Goal: Task Accomplishment & Management: Use online tool/utility

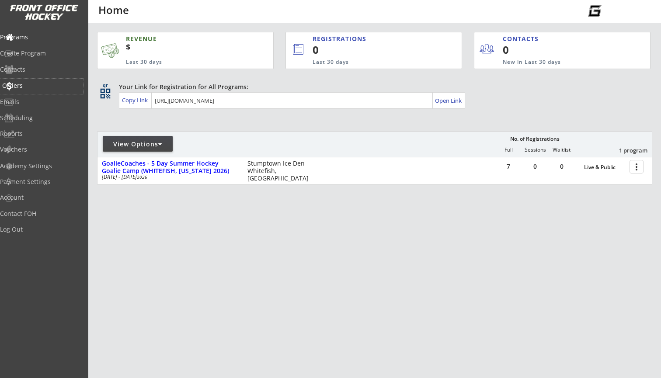
click at [31, 87] on div "Orders" at bounding box center [41, 86] width 79 height 6
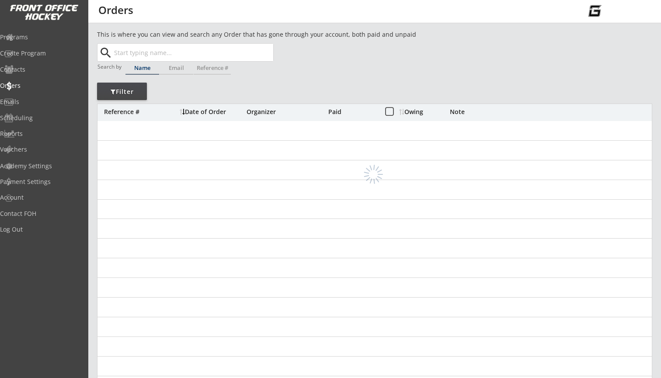
click at [125, 99] on div "Filter" at bounding box center [122, 91] width 50 height 17
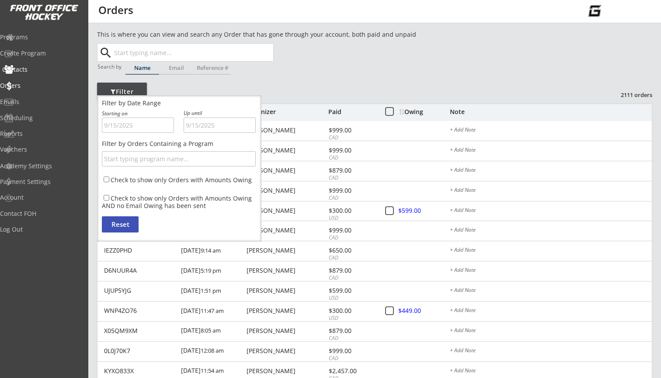
click at [40, 70] on div "Contacts" at bounding box center [41, 69] width 79 height 6
select select ""Players""
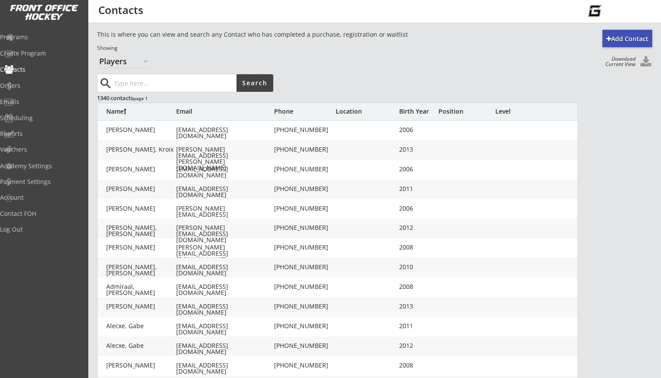
click at [406, 110] on div "Birth Year" at bounding box center [416, 111] width 35 height 6
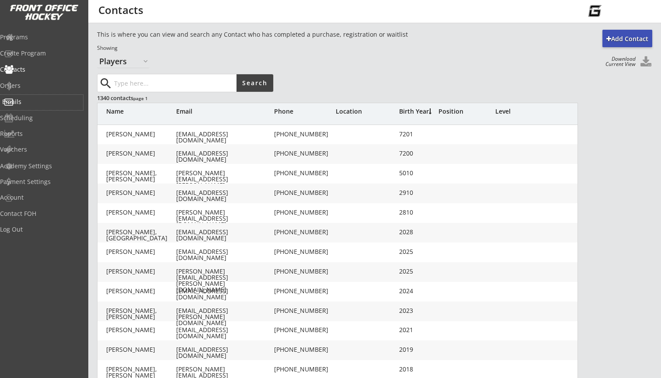
click at [30, 99] on div "Emails" at bounding box center [41, 102] width 79 height 6
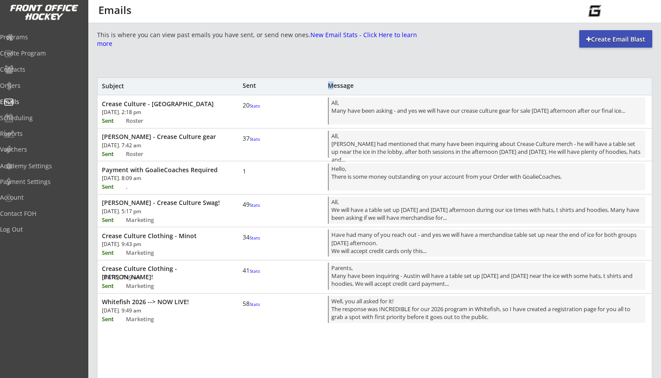
click at [331, 83] on div "Message" at bounding box center [418, 86] width 181 height 6
click at [594, 44] on div "Create Email Blast" at bounding box center [615, 38] width 73 height 17
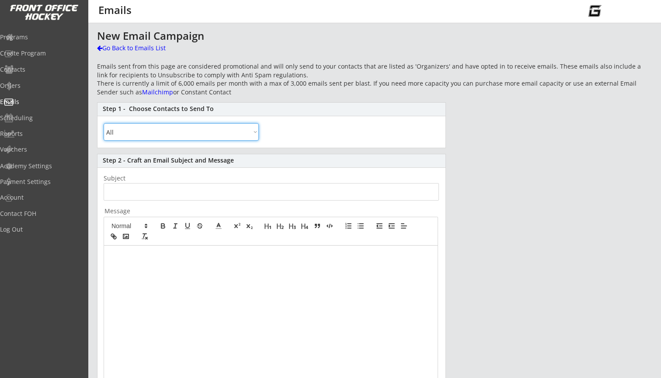
select select ""Within Birth Year Range""
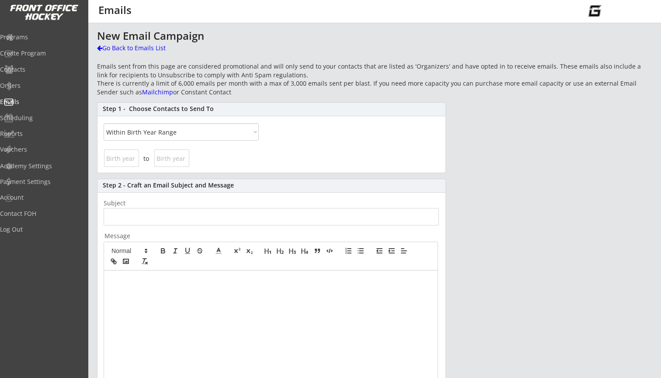
click at [114, 157] on input "input" at bounding box center [121, 157] width 35 height 17
click at [32, 85] on div "Orders" at bounding box center [41, 86] width 79 height 6
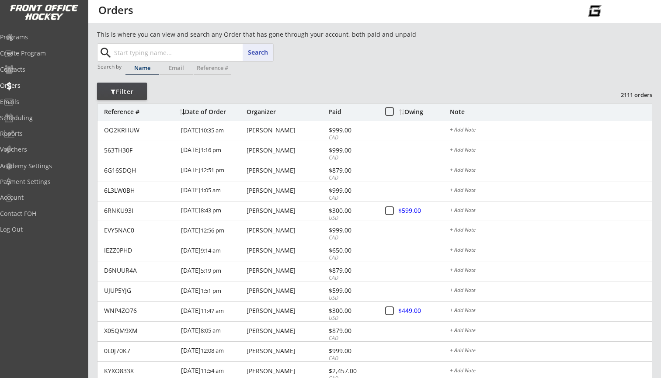
click at [185, 55] on input "text" at bounding box center [192, 52] width 161 height 17
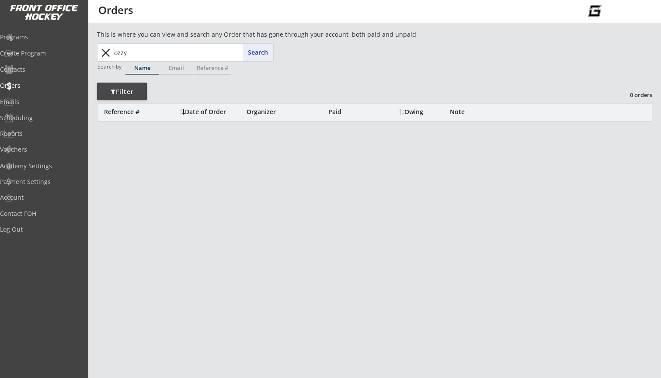
click at [173, 52] on input "ozzy" at bounding box center [192, 52] width 161 height 17
type input "ozz"
type input "[PERSON_NAME]"
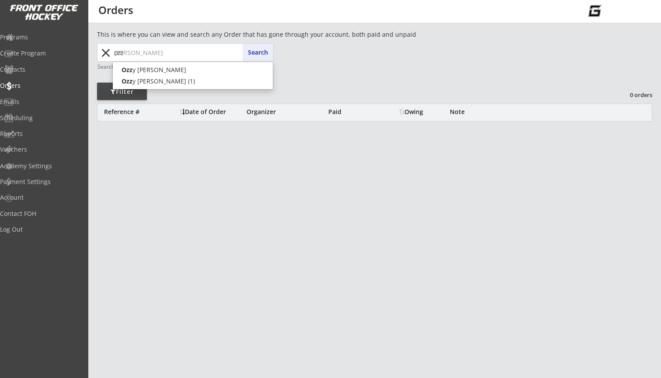
type input "oz"
click at [175, 67] on p "Oz zy [PERSON_NAME]" at bounding box center [193, 69] width 160 height 11
type input "[PERSON_NAME]"
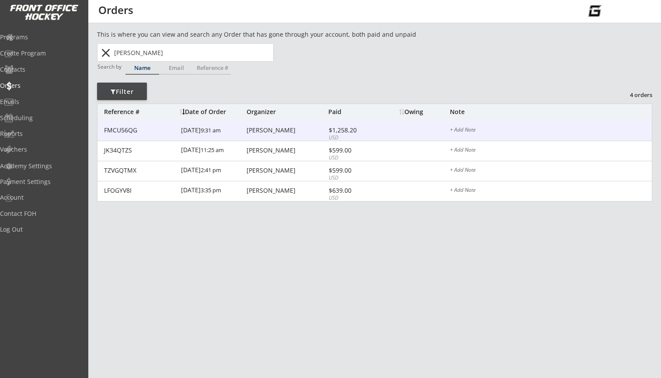
click at [200, 128] on div "[DATE] 9:31 am" at bounding box center [212, 131] width 63 height 20
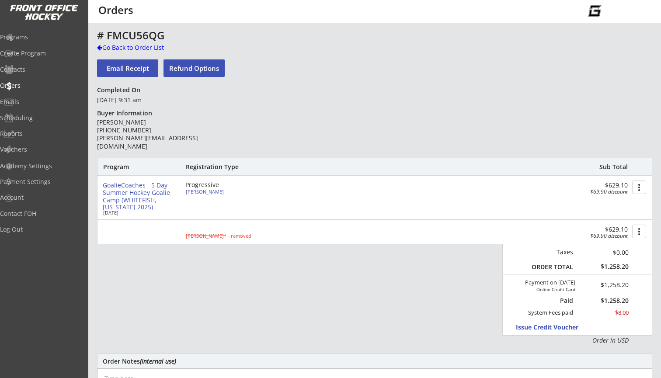
click at [192, 191] on div "[PERSON_NAME]" at bounding box center [234, 191] width 97 height 5
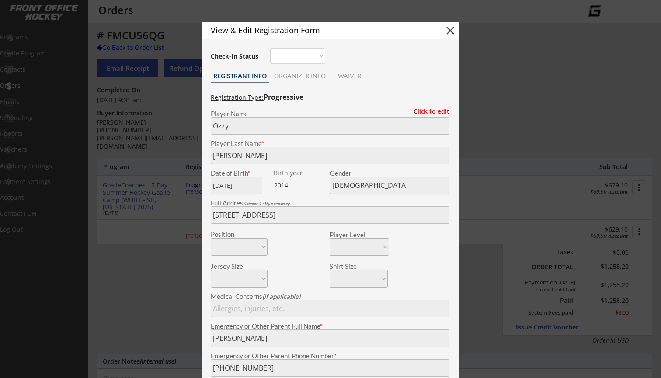
click at [447, 30] on button "close" at bounding box center [450, 30] width 13 height 13
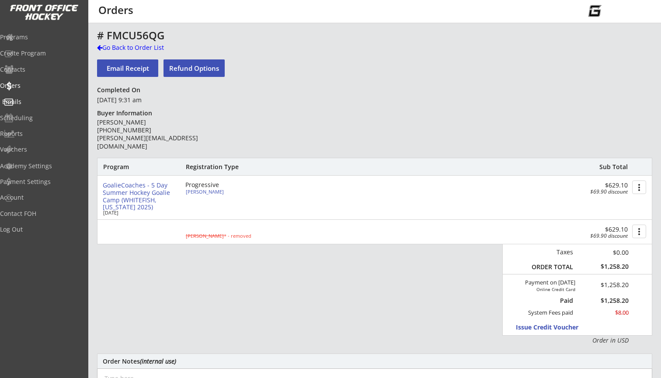
click at [34, 100] on div "Emails" at bounding box center [41, 102] width 79 height 6
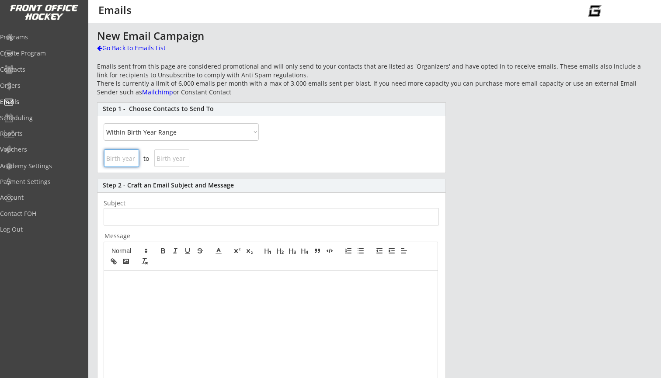
click at [123, 154] on input "input" at bounding box center [121, 157] width 35 height 17
type input "2014"
click at [164, 157] on input "input" at bounding box center [171, 157] width 35 height 17
type input "2007"
click at [218, 153] on div "to" at bounding box center [271, 159] width 348 height 25
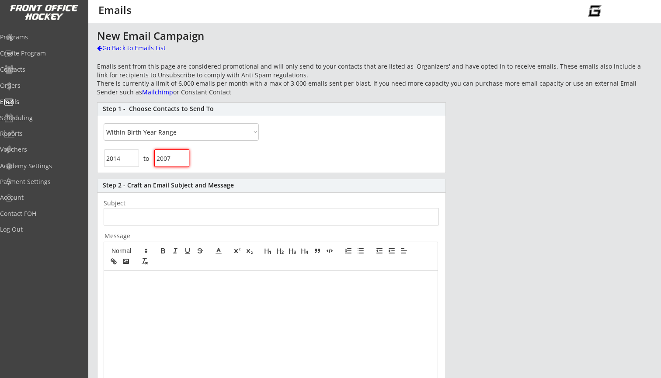
click at [130, 163] on input "input" at bounding box center [121, 157] width 35 height 17
type input "2007"
click at [174, 158] on input "input" at bounding box center [171, 157] width 35 height 17
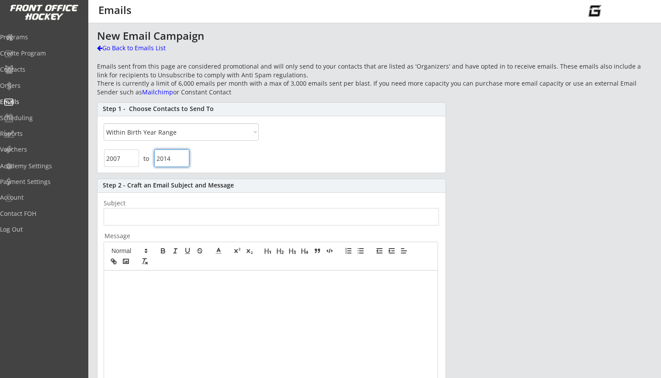
click at [230, 165] on div "to" at bounding box center [271, 159] width 348 height 25
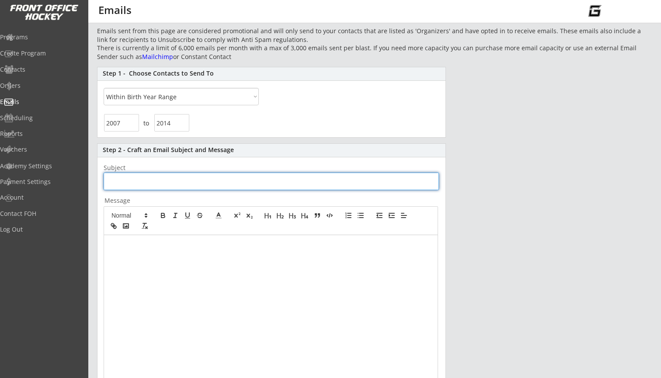
scroll to position [32, 0]
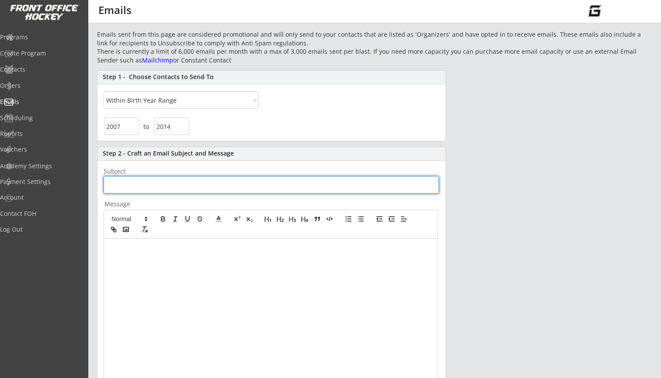
click at [176, 126] on input "input" at bounding box center [171, 126] width 35 height 17
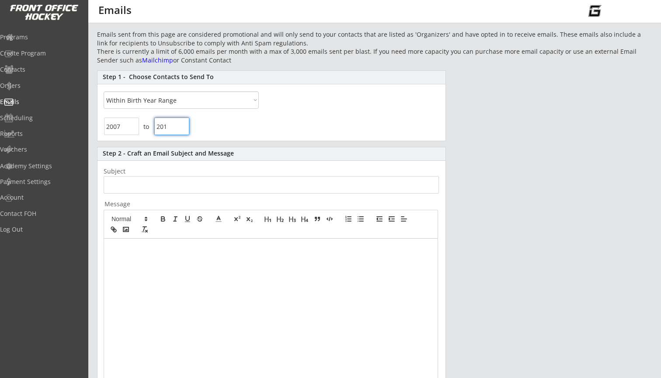
type input "2013"
click at [244, 110] on div "Step 1 - Choose Contacts to Send To All By Specific Programs Within Birth Year …" at bounding box center [271, 105] width 349 height 71
click at [127, 126] on input "input" at bounding box center [121, 126] width 35 height 17
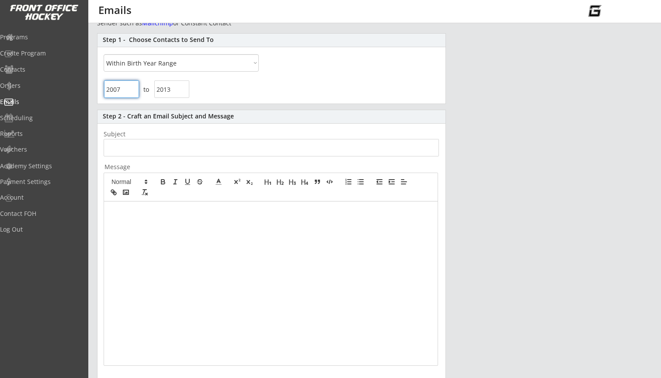
scroll to position [80, 0]
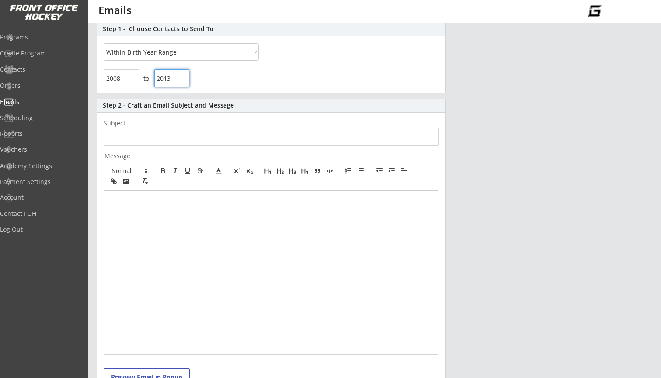
click at [322, 81] on div "to" at bounding box center [271, 79] width 348 height 25
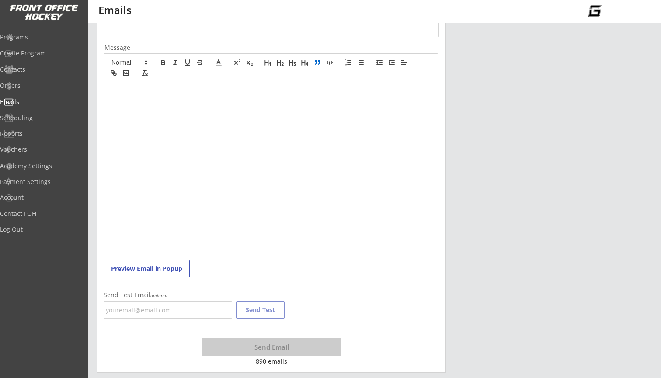
scroll to position [189, 0]
click at [181, 52] on div "New Email Campaign Go Back to Emails List Emails sent from this page are consid…" at bounding box center [374, 107] width 555 height 531
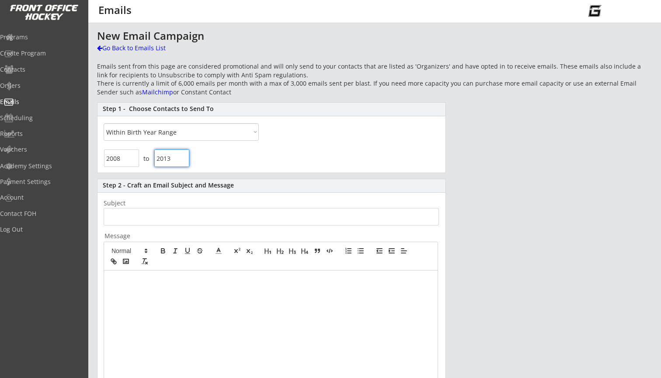
scroll to position [0, 0]
click at [123, 158] on input "input" at bounding box center [121, 157] width 35 height 17
type input "2007"
click at [202, 157] on div "to" at bounding box center [271, 159] width 348 height 25
type input "2014"
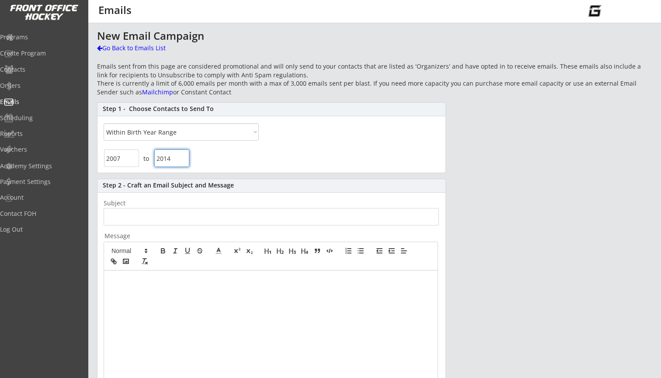
click at [273, 154] on div "to" at bounding box center [271, 159] width 348 height 25
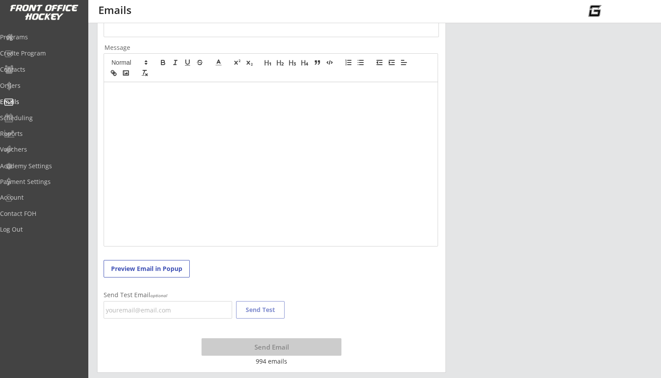
scroll to position [188, 0]
click at [272, 266] on div "Step 2 - Craft an Email Subject and Message Subject Message Preview Email in Po…" at bounding box center [271, 181] width 349 height 382
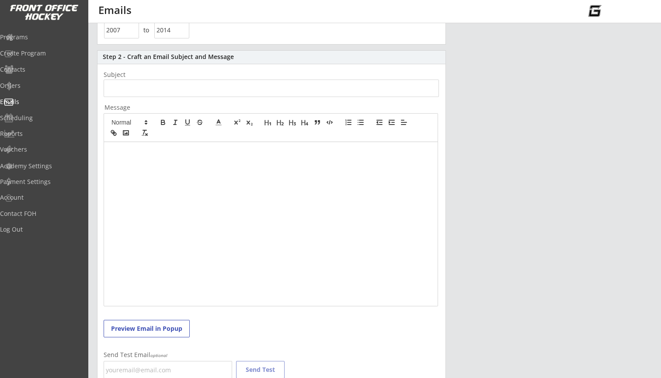
scroll to position [121, 0]
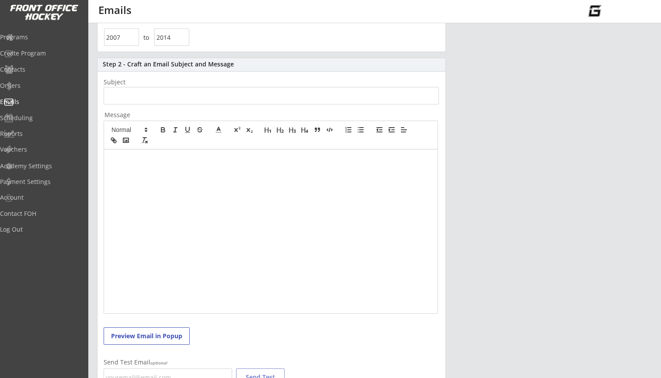
click at [123, 95] on input "input" at bounding box center [271, 95] width 335 height 17
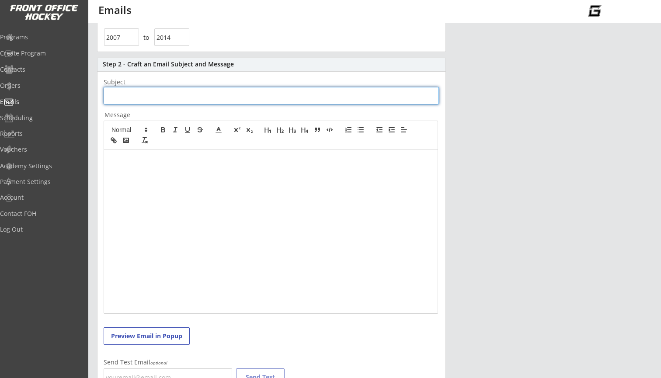
paste input "25/26 GoalieCoaches Mentorship Program + [PERSON_NAME]!"
type input "25/26 GoalieCoaches Mentorship Program + [PERSON_NAME]!"
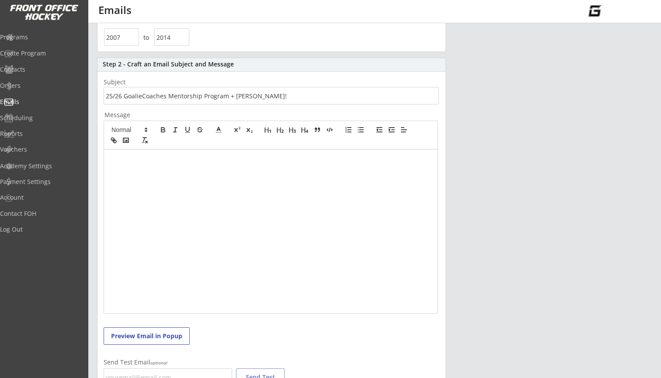
click at [119, 155] on p at bounding box center [271, 159] width 320 height 8
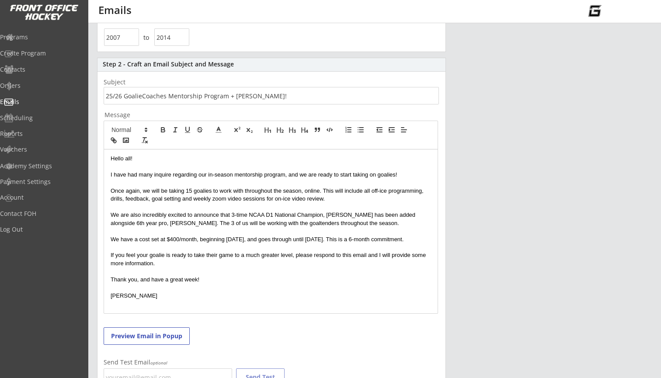
click at [110, 173] on div "Hello all! I have had many inquire regarding our in-season mentorship program, …" at bounding box center [270, 231] width 333 height 164
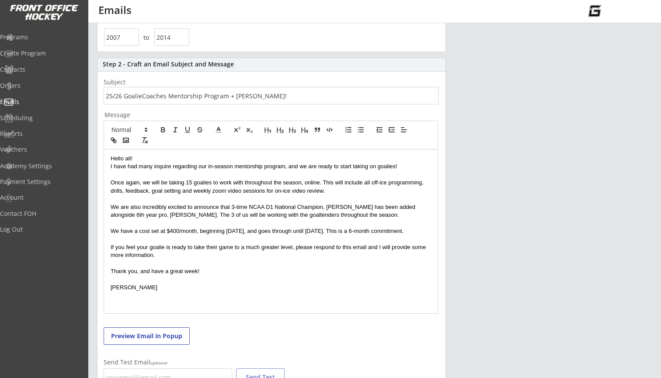
click at [109, 183] on div "Hello all! I have had many inquire regarding our in-season mentorship program, …" at bounding box center [270, 231] width 333 height 164
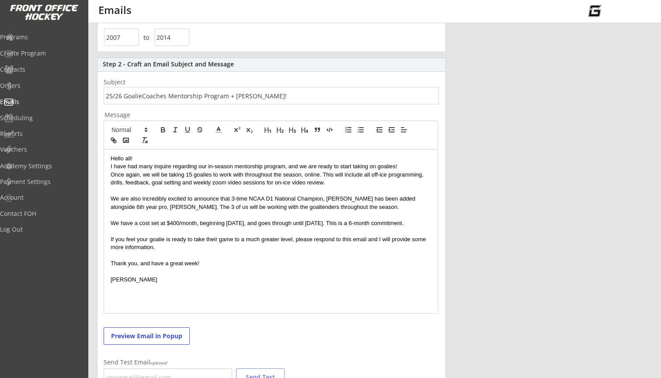
click at [111, 196] on p "We are also incredibly excited to announce that 3-time NCAA D1 National Champio…" at bounding box center [271, 203] width 320 height 16
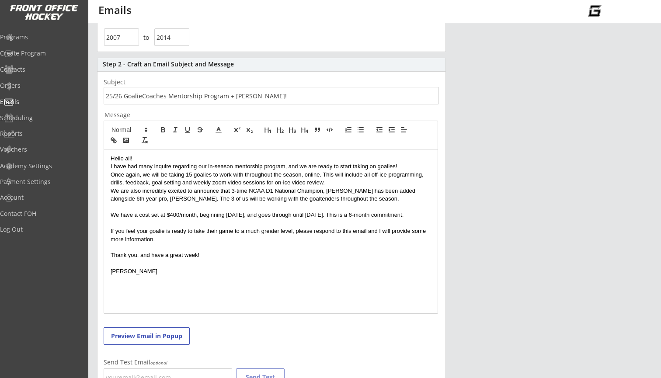
click at [110, 213] on div "Hello all! I have had many inquire regarding our in-season mentorship program, …" at bounding box center [270, 231] width 333 height 164
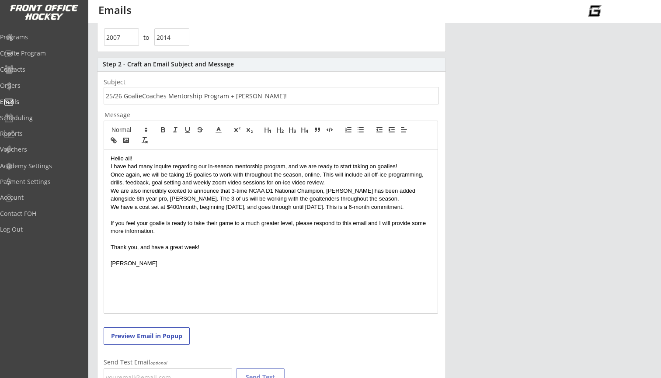
click at [110, 220] on div "Hello all! I have had many inquire regarding our in-season mentorship program, …" at bounding box center [270, 231] width 333 height 164
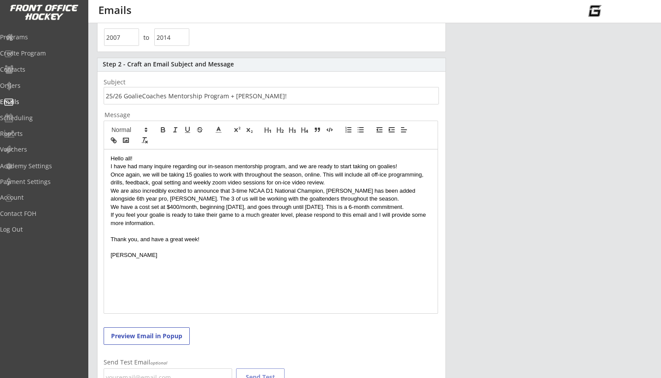
click at [111, 236] on p "Thank you, and have a great week!" at bounding box center [271, 240] width 320 height 8
click at [274, 204] on p "We have a cost set at $400/month, beginning [DATE], and goes through until [DAT…" at bounding box center [271, 207] width 320 height 8
click at [279, 206] on p "We have a cost set at $400/month, beginning [DATE], and goes through until [DAT…" at bounding box center [271, 207] width 320 height 8
click at [276, 229] on p "Thank you, and have a great week!" at bounding box center [271, 231] width 320 height 8
click at [275, 207] on p "We have a cost set at $400/month, beginning [DATE], and goes through until [DAT…" at bounding box center [271, 207] width 320 height 8
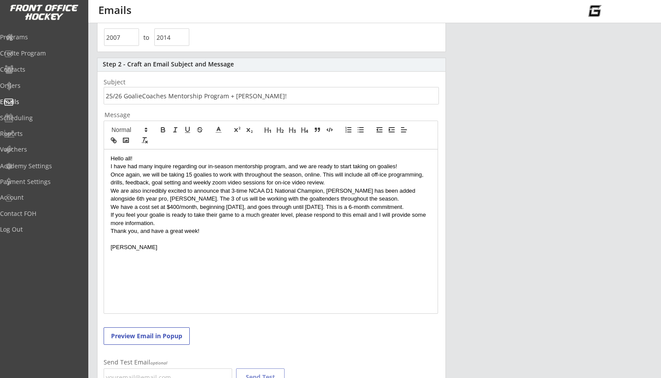
click at [421, 208] on p "We have a cost set at $400/month, beginning [DATE], and goes through until [DAT…" at bounding box center [271, 207] width 320 height 8
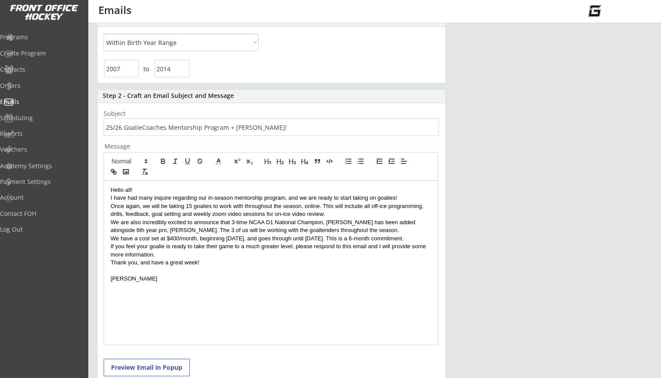
scroll to position [89, 0]
click at [196, 238] on p "We have a cost set at $400/month, beginning [DATE], and goes through until [DAT…" at bounding box center [271, 240] width 320 height 8
click at [198, 239] on p "We have a cost set at $400/month USD), beginning [DATE], and goes through until…" at bounding box center [271, 240] width 320 height 8
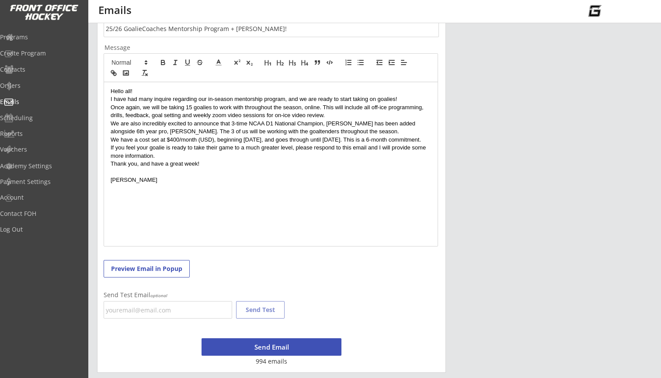
scroll to position [188, 0]
click at [232, 348] on button "Send Email" at bounding box center [271, 346] width 140 height 17
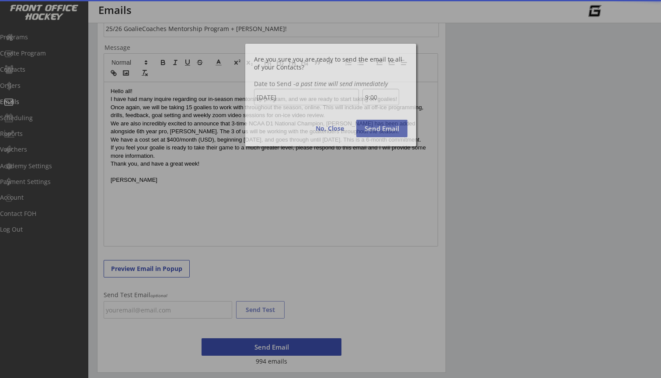
scroll to position [222, 0]
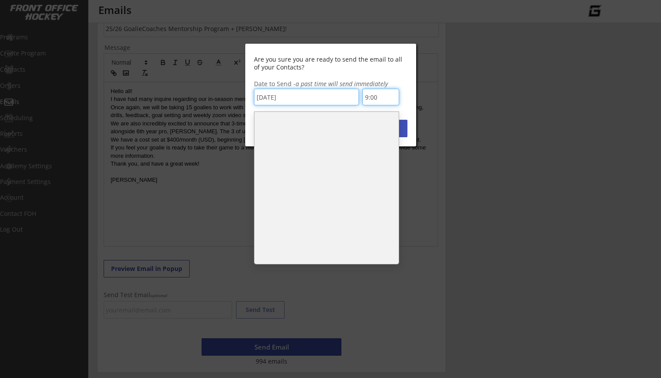
click at [378, 99] on html "REVENUE $ Last 30 days REGISTRATIONS 0 Last 30 days CONTACTS 0 New in Last 30 d…" at bounding box center [330, 1] width 661 height 378
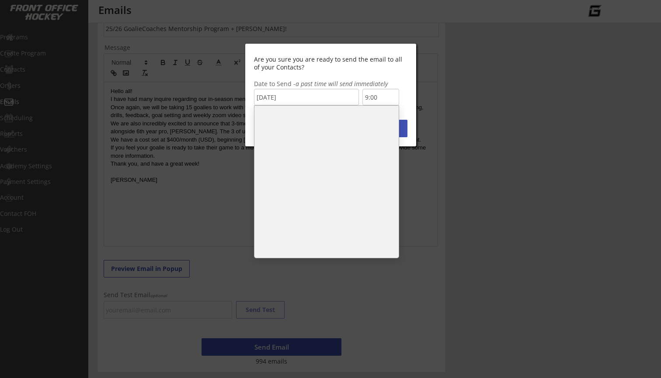
click at [339, 149] on li "7:30" at bounding box center [326, 156] width 144 height 14
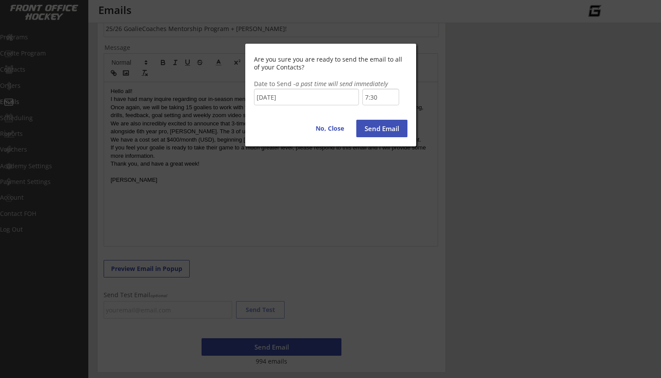
click at [385, 126] on button "Send Email" at bounding box center [381, 128] width 51 height 17
type input "9:00"
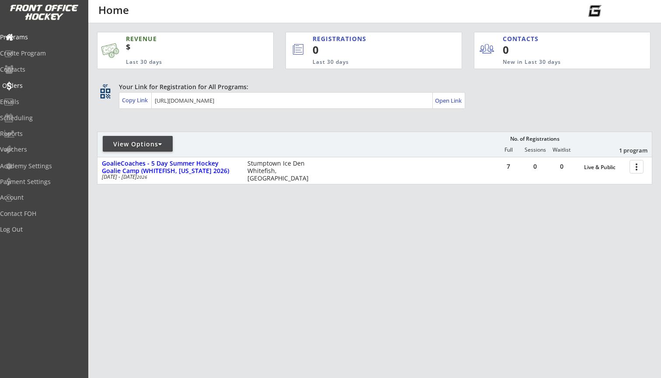
click at [39, 84] on div "Orders" at bounding box center [41, 86] width 79 height 6
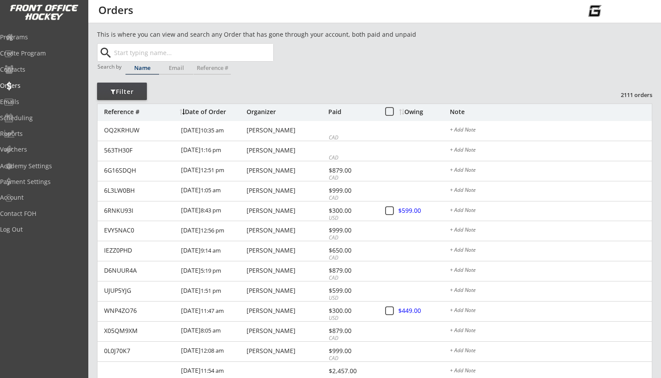
click at [192, 53] on input "text" at bounding box center [192, 52] width 161 height 17
type input "ja"
type input "jason Bodnarchuk"
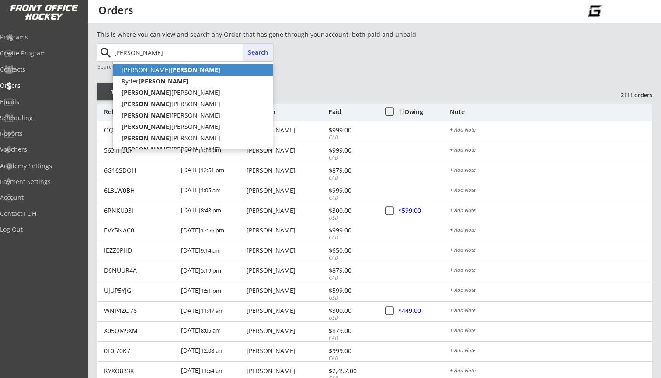
click at [252, 71] on p "Danielle Jackson" at bounding box center [193, 69] width 160 height 11
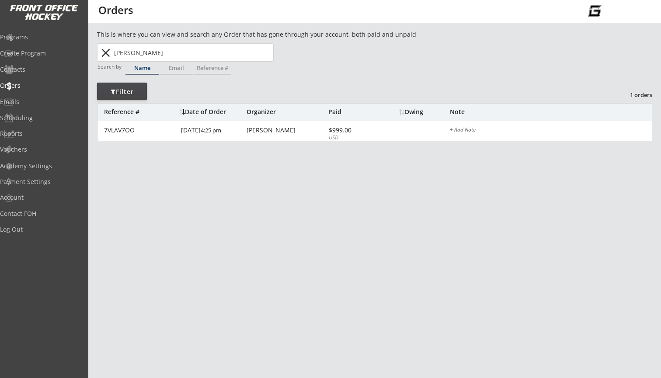
click at [199, 53] on input "Danielle Jackson" at bounding box center [192, 52] width 161 height 17
type input "ja"
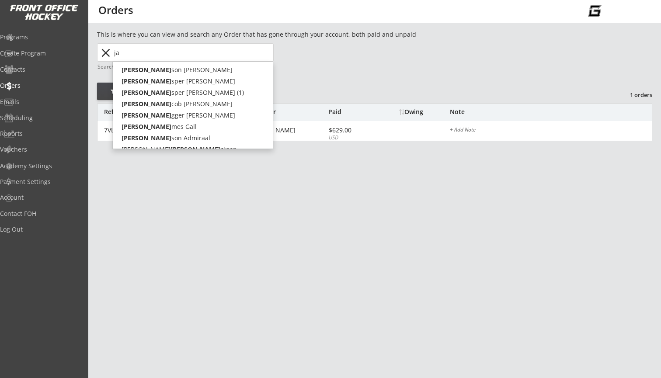
type input "jason Bodnarchuk"
type input "jac"
type input "jacob Leroux"
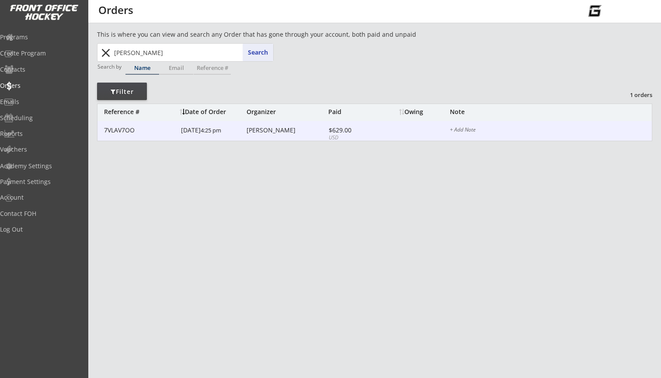
click at [244, 128] on div "7VLAV7OO 6/17/19 4:25 pm Danielle Jackson $629.00 USD + Add Note" at bounding box center [374, 131] width 554 height 20
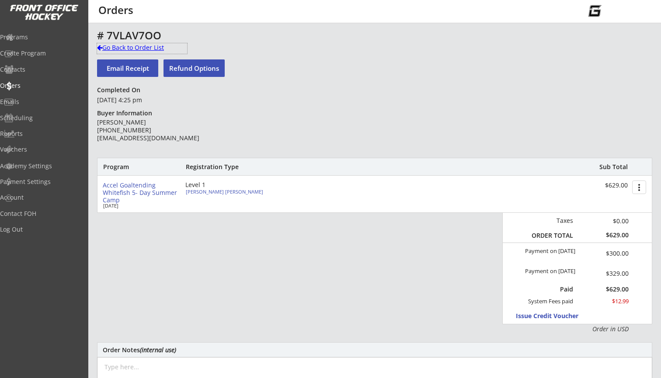
click at [112, 46] on div "Go Back to Order List" at bounding box center [142, 47] width 90 height 9
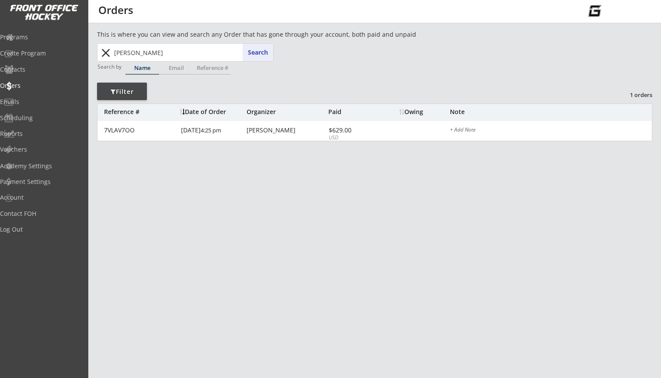
click at [142, 51] on input "jackson" at bounding box center [192, 52] width 161 height 17
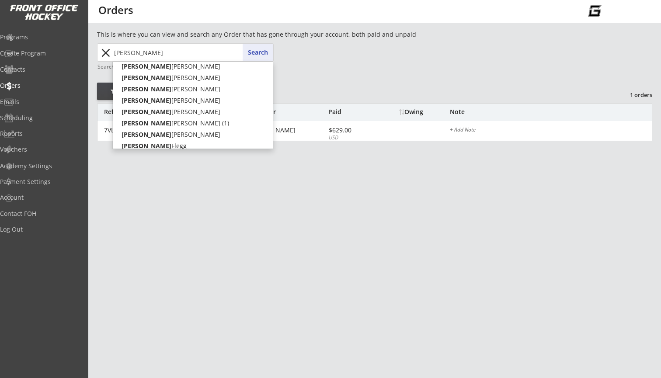
scroll to position [36, 0]
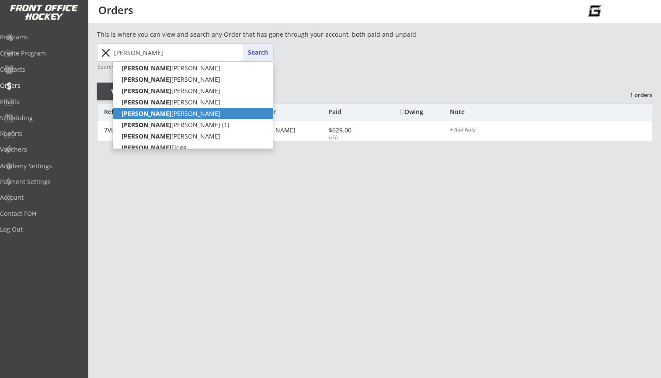
click at [153, 118] on p "Jackson Carney" at bounding box center [193, 113] width 160 height 11
type input "Jackson Carney"
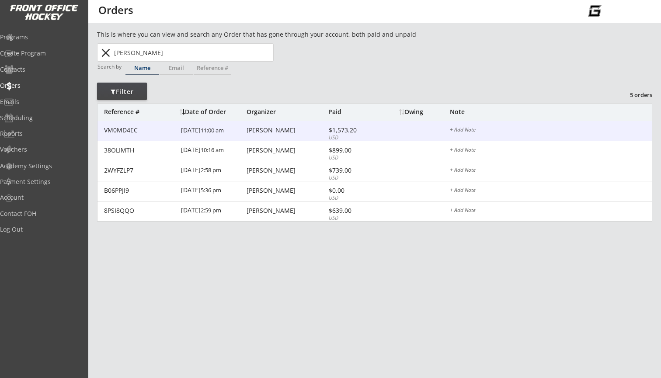
click at [201, 132] on font "11:00 am" at bounding box center [212, 130] width 23 height 8
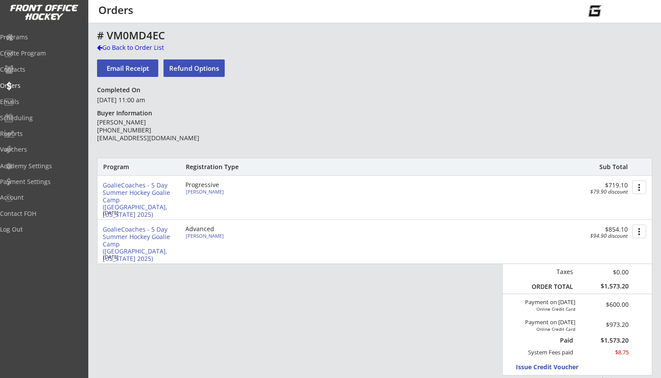
click at [199, 237] on div "Jackson Carney" at bounding box center [234, 235] width 97 height 5
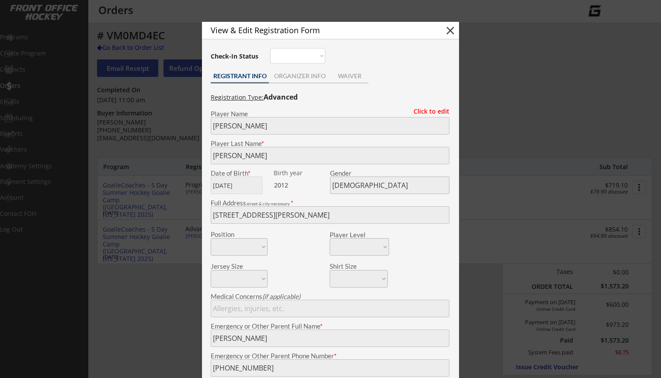
click at [450, 32] on button "close" at bounding box center [450, 30] width 13 height 13
